Goal: Information Seeking & Learning: Learn about a topic

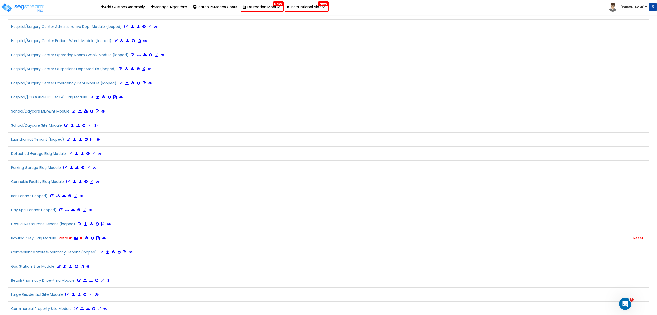
scroll to position [88, 0]
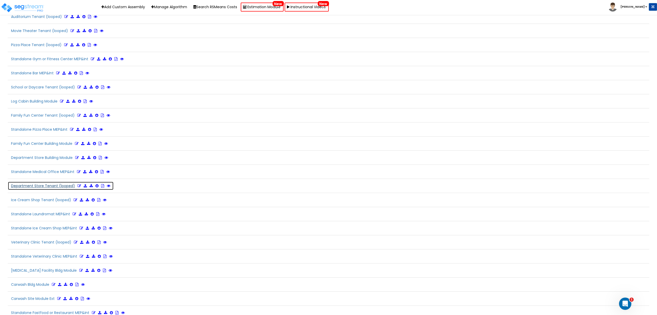
click at [78, 185] on icon at bounding box center [80, 186] width 4 height 4
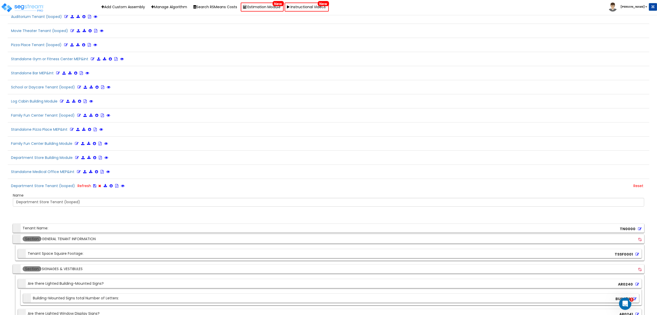
scroll to position [1080, 0]
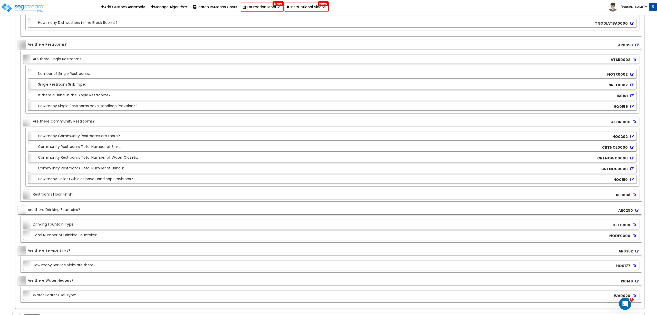
drag, startPoint x: 69, startPoint y: 281, endPoint x: 99, endPoint y: 284, distance: 30.5
click at [69, 281] on div "Section Are there Water Heaters?" at bounding box center [46, 280] width 54 height 9
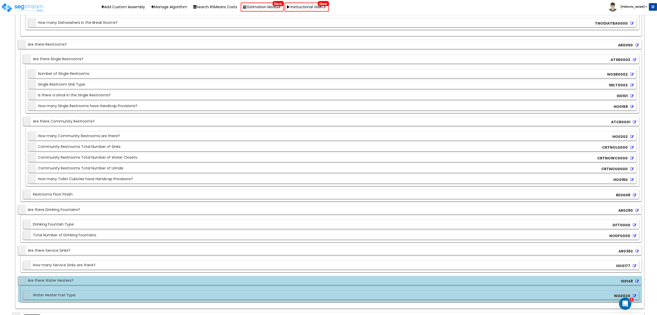
click at [157, 277] on div "Section Are there Water Heaters? IS0148" at bounding box center [330, 280] width 624 height 9
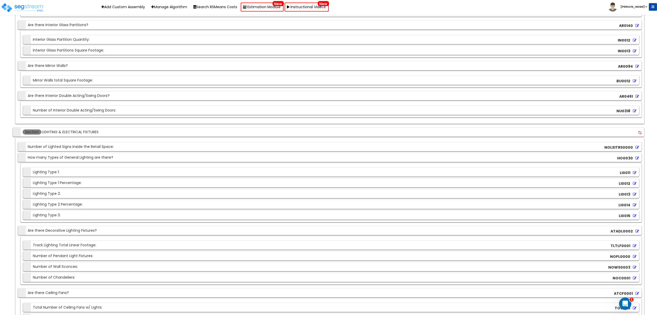
scroll to position [3251, 0]
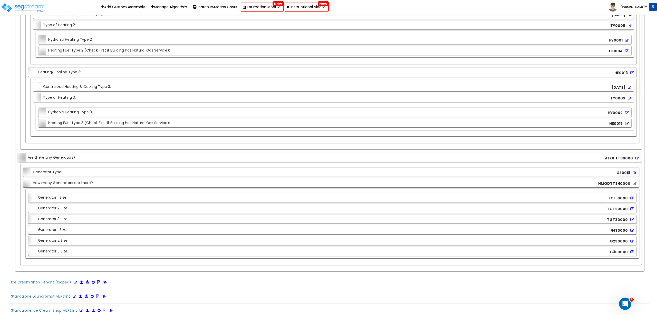
click at [144, 160] on div "Section Are there any Generators? ATGFTTS0000" at bounding box center [330, 157] width 624 height 9
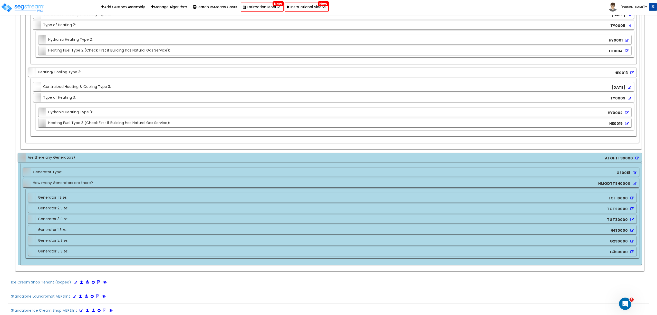
click at [204, 133] on div "Section Centralized Heating & Cooling Type 3: [DATE] Section Type of Heating 3:…" at bounding box center [334, 107] width 606 height 59
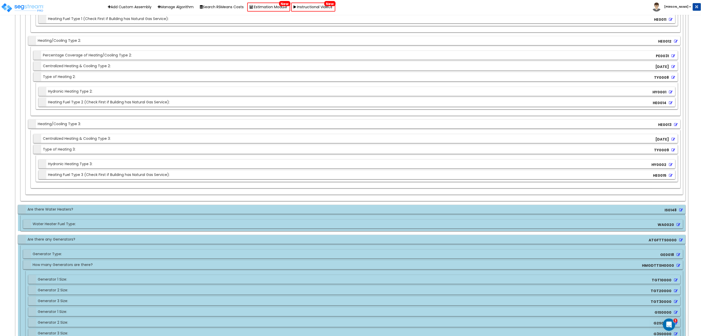
scroll to position [3217, 0]
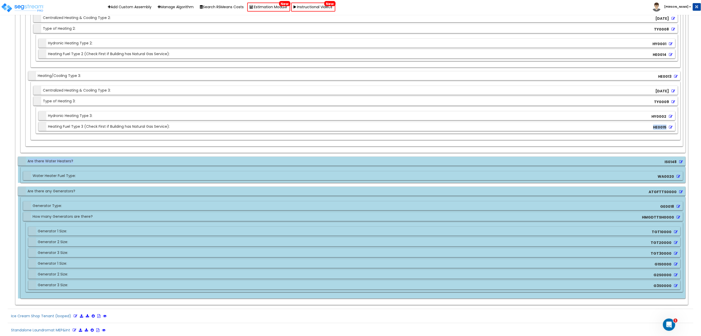
click at [87, 163] on div "Section Are there Water Heaters? IS0148" at bounding box center [351, 161] width 667 height 9
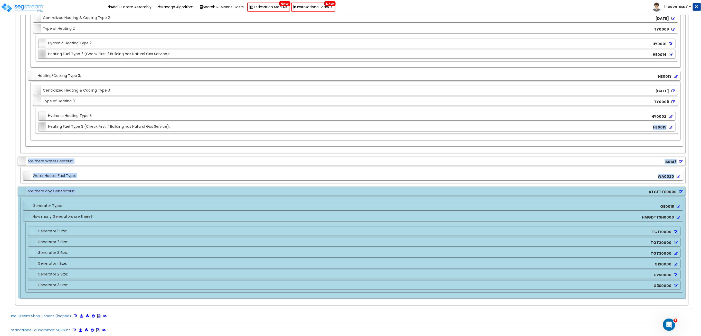
click at [84, 191] on div "Section Are there any Generators? ATGFTTS0000" at bounding box center [351, 191] width 667 height 9
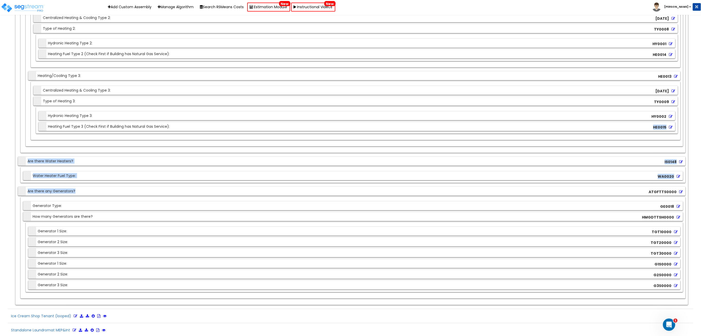
click at [91, 169] on div "Section Water Heater Fuel Type: WA0020" at bounding box center [353, 175] width 665 height 16
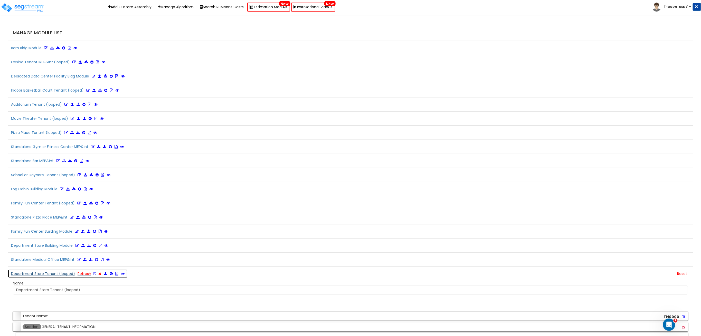
click at [94, 274] on icon at bounding box center [94, 274] width 3 height 4
